Goal: Information Seeking & Learning: Learn about a topic

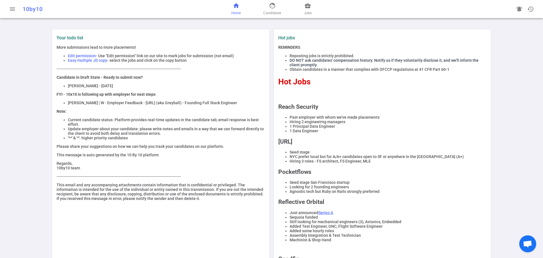
click at [235, 11] on span "Home" at bounding box center [236, 13] width 9 height 6
click at [309, 11] on span "Jobs" at bounding box center [308, 13] width 8 height 6
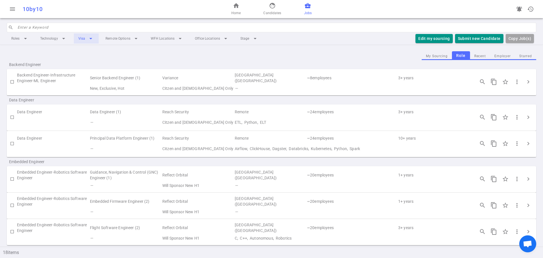
click at [90, 40] on li "Visa arrow_drop_down" at bounding box center [86, 38] width 25 height 10
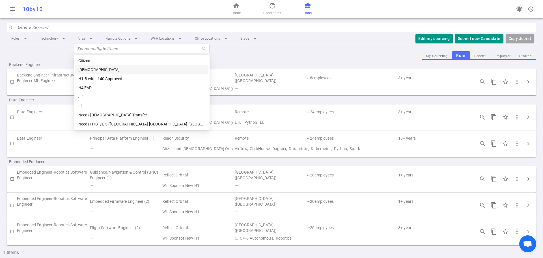
click at [279, 59] on div "My Sourcing Role Recent Employer Starred" at bounding box center [272, 55] width 530 height 9
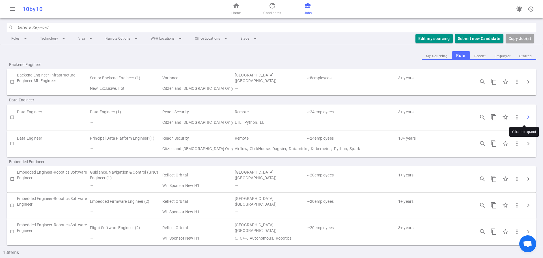
click at [525, 116] on span "chevron_right" at bounding box center [528, 117] width 7 height 7
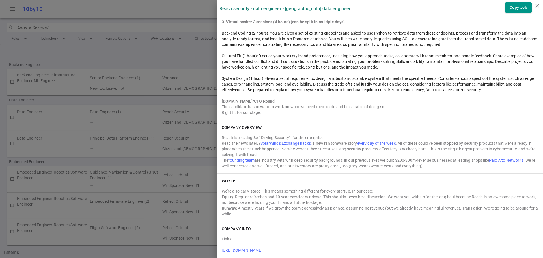
scroll to position [660, 0]
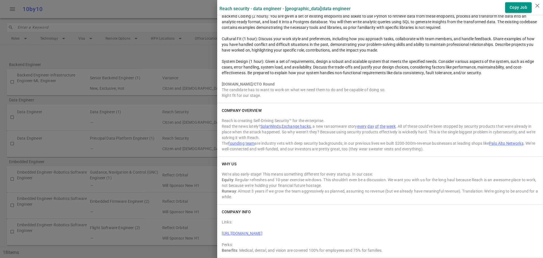
click at [131, 164] on div at bounding box center [271, 129] width 543 height 258
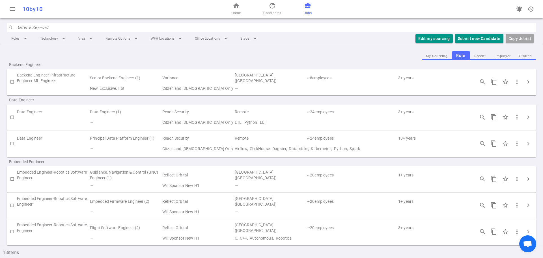
click at [442, 184] on td "—" at bounding box center [352, 185] width 236 height 8
click at [478, 57] on button "Recent" at bounding box center [480, 56] width 20 height 8
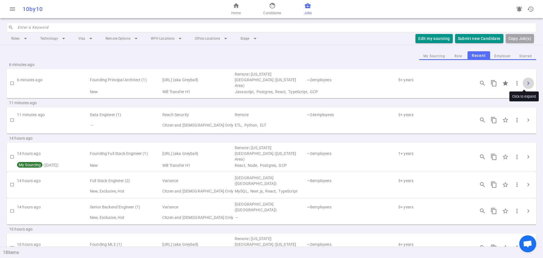
click at [523, 82] on button "chevron_right" at bounding box center [528, 83] width 11 height 11
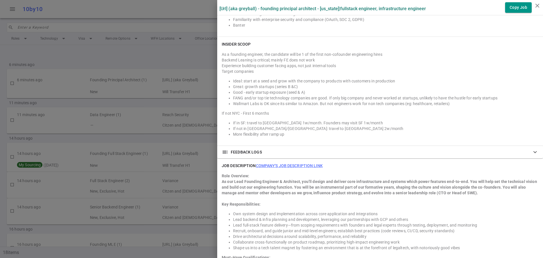
scroll to position [367, 0]
